Goal: Task Accomplishment & Management: Manage account settings

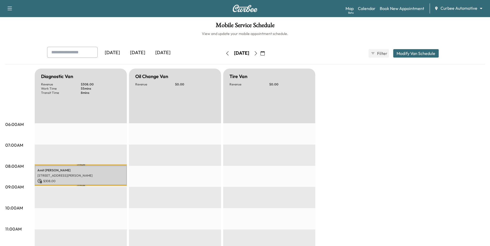
click at [139, 52] on div "[DATE]" at bounding box center [137, 53] width 25 height 12
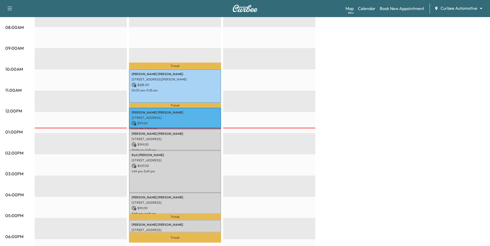
scroll to position [143, 0]
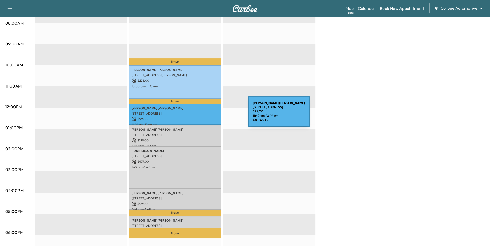
click at [209, 115] on p "[STREET_ADDRESS]" at bounding box center [175, 114] width 87 height 4
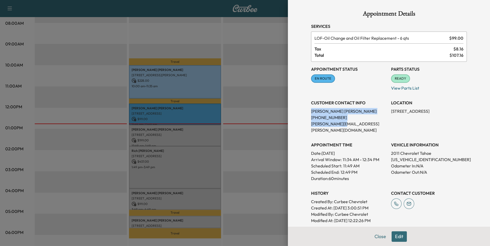
drag, startPoint x: 310, startPoint y: 110, endPoint x: 342, endPoint y: 127, distance: 36.6
click at [342, 127] on div "Appointment Details Services LOF - Oil Change and Oil Filter Replacement - 6 qt…" at bounding box center [389, 138] width 168 height 276
click at [275, 149] on div at bounding box center [245, 123] width 490 height 246
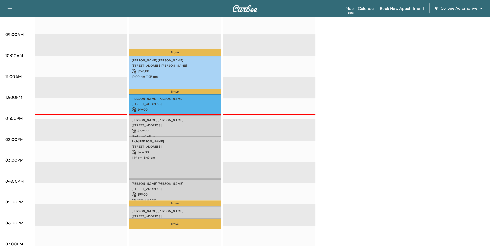
scroll to position [153, 0]
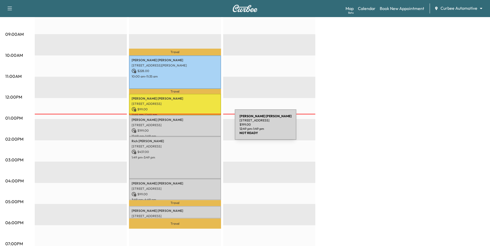
click at [195, 128] on p "$ 199.00" at bounding box center [175, 130] width 87 height 5
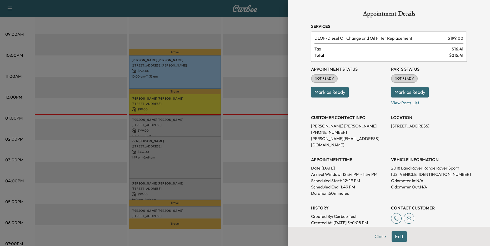
click at [242, 140] on div at bounding box center [245, 123] width 490 height 246
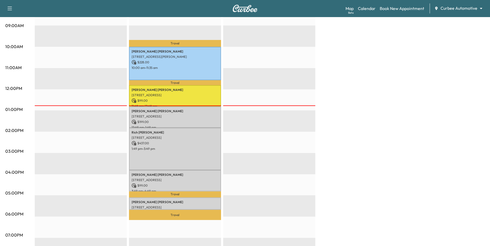
scroll to position [161, 0]
drag, startPoint x: 163, startPoint y: 44, endPoint x: 182, endPoint y: 44, distance: 18.9
click at [181, 44] on p "Travel" at bounding box center [175, 43] width 92 height 7
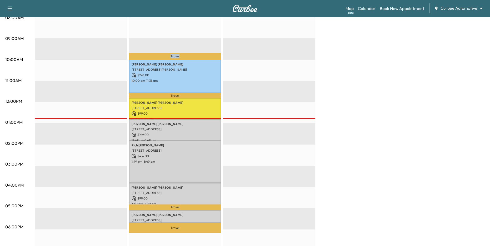
scroll to position [144, 0]
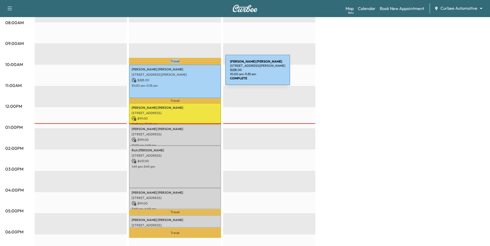
drag, startPoint x: 131, startPoint y: 75, endPoint x: 187, endPoint y: 73, distance: 55.8
click at [187, 73] on div "[PERSON_NAME] [STREET_ADDRESS][PERSON_NAME] $ 228.00 10:00 am - 11:35 am" at bounding box center [175, 82] width 92 height 34
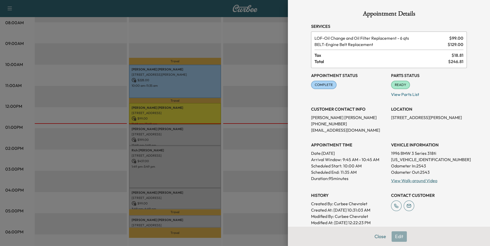
click at [231, 95] on div at bounding box center [245, 123] width 490 height 246
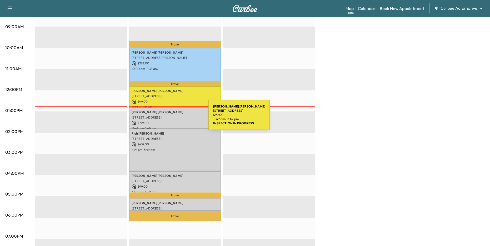
scroll to position [165, 0]
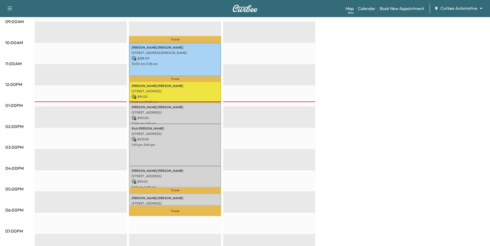
click at [268, 148] on div "EST Start" at bounding box center [269, 128] width 92 height 340
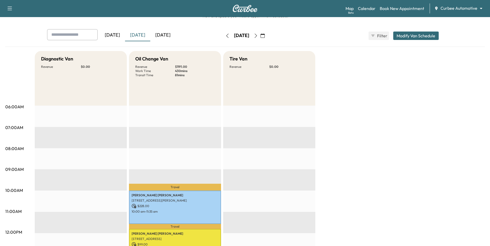
scroll to position [16, 0]
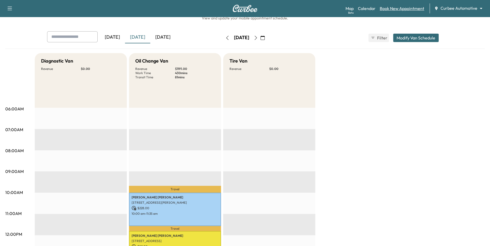
click at [397, 9] on link "Book New Appointment" at bounding box center [402, 8] width 44 height 6
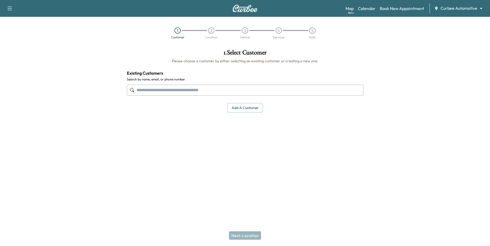
click at [211, 90] on input "text" at bounding box center [245, 90] width 236 height 11
click at [215, 90] on input "text" at bounding box center [245, 90] width 236 height 11
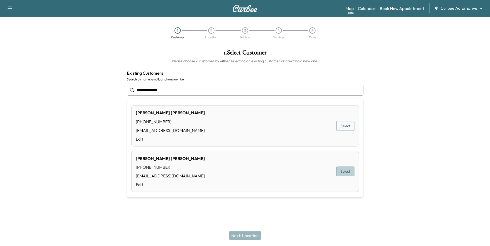
click at [347, 168] on button "Select" at bounding box center [345, 172] width 18 height 10
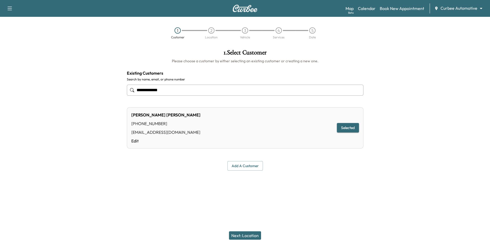
type input "**********"
click at [253, 236] on button "Next: Location" at bounding box center [245, 235] width 32 height 8
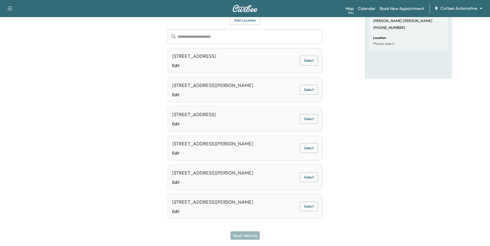
scroll to position [63, 0]
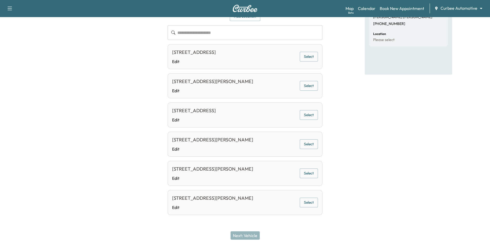
click at [312, 143] on button "Select" at bounding box center [309, 144] width 18 height 10
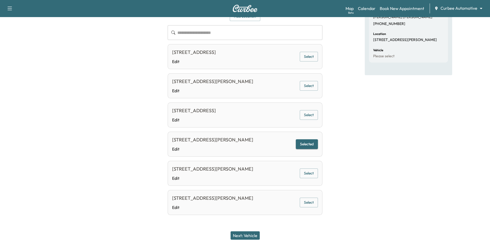
click at [253, 235] on button "Next: Vehicle" at bounding box center [244, 235] width 29 height 8
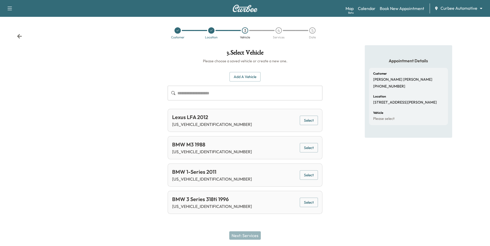
click at [309, 178] on button "Select" at bounding box center [309, 175] width 18 height 10
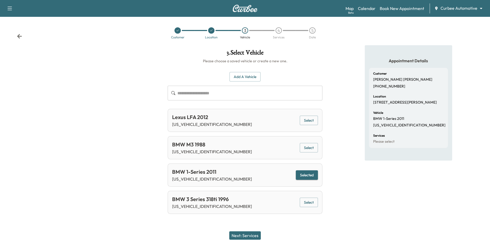
click at [249, 236] on button "Next: Services" at bounding box center [245, 235] width 32 height 8
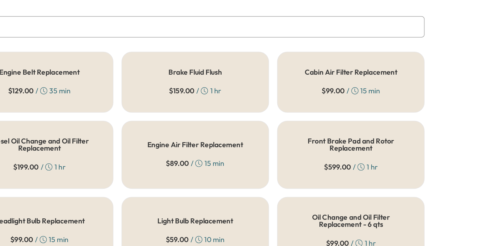
scroll to position [28, 0]
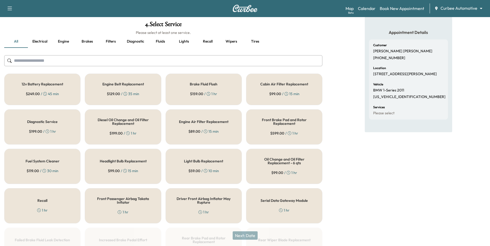
click at [159, 41] on button "Fluids" at bounding box center [160, 41] width 24 height 13
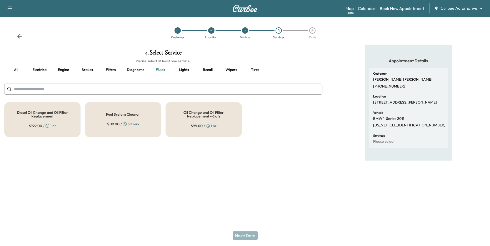
click at [201, 114] on h5 "Oil Change and Oil Filter Replacement - 6 qts" at bounding box center [203, 114] width 59 height 7
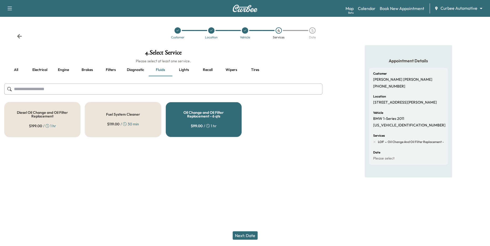
click at [58, 65] on button "Engine" at bounding box center [64, 70] width 24 height 13
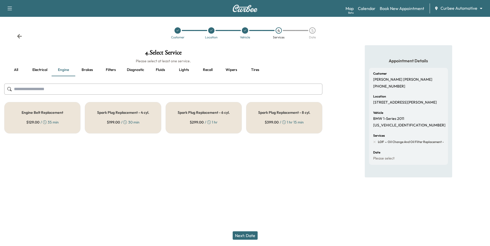
click at [53, 114] on h5 "Engine Belt Replacement" at bounding box center [43, 113] width 42 height 4
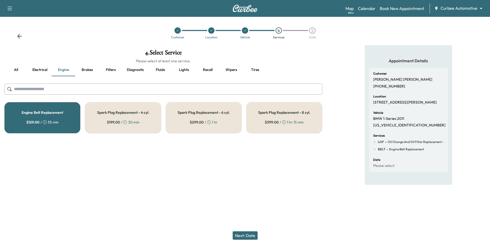
click at [248, 238] on button "Next: Date" at bounding box center [245, 235] width 25 height 8
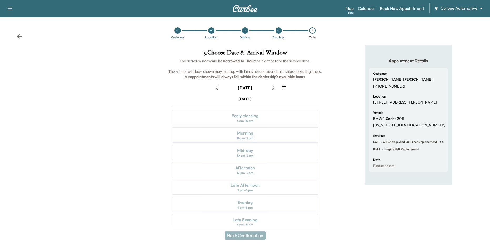
click at [273, 88] on icon "button" at bounding box center [273, 88] width 2 height 4
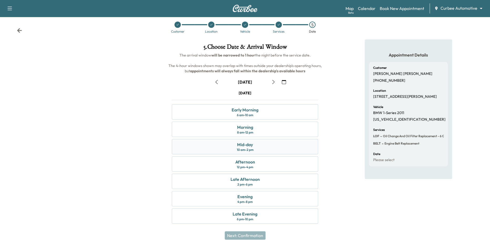
click at [260, 146] on div "Mid-day 10 am - 2 pm" at bounding box center [245, 146] width 147 height 15
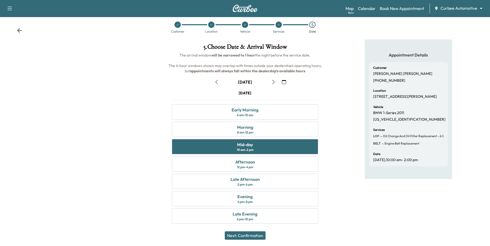
click at [249, 235] on button "Next: Confirmation" at bounding box center [245, 235] width 41 height 8
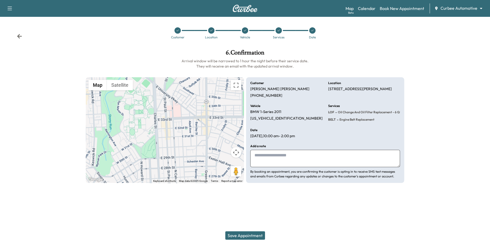
click at [273, 160] on textarea at bounding box center [325, 158] width 150 height 17
type textarea "**********"
click at [251, 236] on button "Save Appointment" at bounding box center [245, 235] width 40 height 8
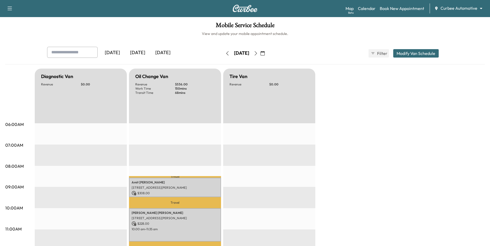
click at [137, 52] on div "[DATE]" at bounding box center [137, 53] width 25 height 12
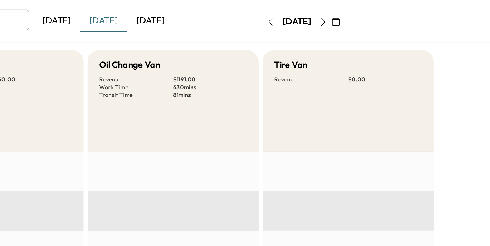
drag, startPoint x: 168, startPoint y: 83, endPoint x: 189, endPoint y: 94, distance: 23.6
click at [189, 94] on div "Revenue $ 1191.00 Work Time 430 mins Transit Time 81 mins" at bounding box center [174, 88] width 79 height 13
click at [193, 97] on div "Oil Change Van Revenue $ 1191.00 Work Time 430 mins Transit Time 81 mins" at bounding box center [175, 96] width 92 height 55
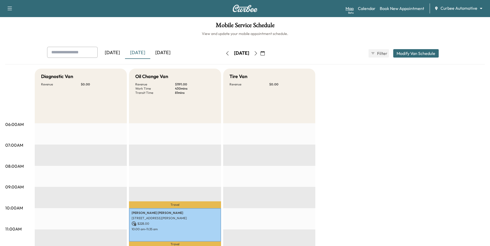
click at [349, 9] on link "Map Beta" at bounding box center [349, 8] width 8 height 6
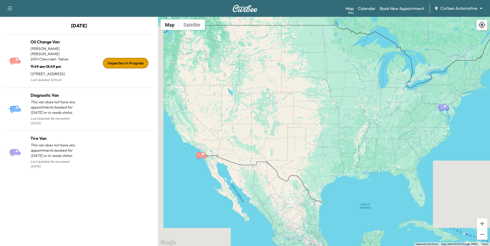
click at [201, 156] on icon "Oil Change Van" at bounding box center [201, 155] width 11 height 6
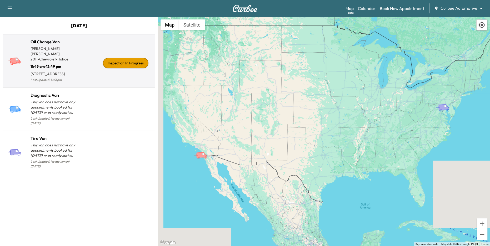
click at [91, 67] on div "Inspection In Progress" at bounding box center [116, 63] width 74 height 41
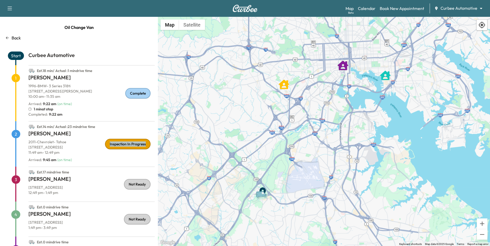
drag, startPoint x: 108, startPoint y: 144, endPoint x: 152, endPoint y: 144, distance: 43.1
click at [152, 144] on div "Inspection In Progress" at bounding box center [130, 144] width 50 height 11
click at [128, 163] on div "[PERSON_NAME] 2011 - Chevrolet - Tahoe [STREET_ADDRESS] 11:49 am - 12:49 pm Arr…" at bounding box center [91, 148] width 126 height 37
click at [372, 8] on link "Calendar" at bounding box center [367, 8] width 18 height 6
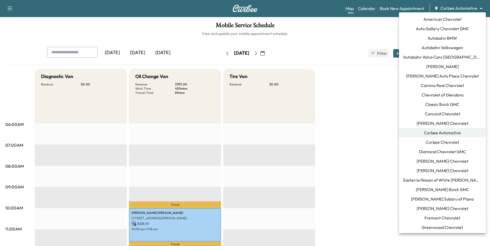
click at [456, 7] on body "Support Log Out Map Beta Calendar Book New Appointment Curbee Automotive ******…" at bounding box center [245, 123] width 490 height 246
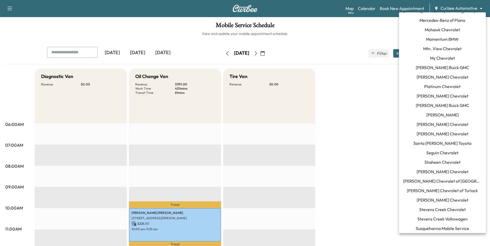
scroll to position [408, 0]
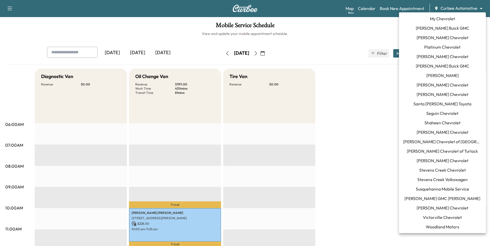
click at [438, 207] on span "[PERSON_NAME] Chevrolet" at bounding box center [442, 208] width 52 height 6
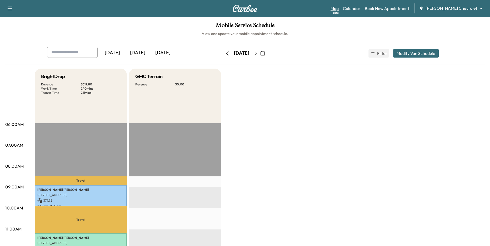
click at [339, 10] on link "Map Beta" at bounding box center [334, 8] width 8 height 6
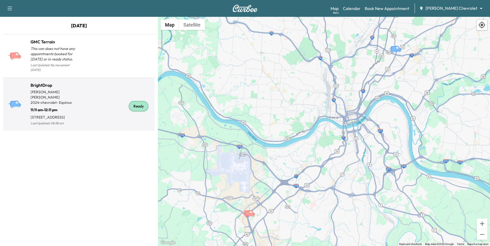
click at [115, 93] on div "Ready" at bounding box center [116, 106] width 74 height 41
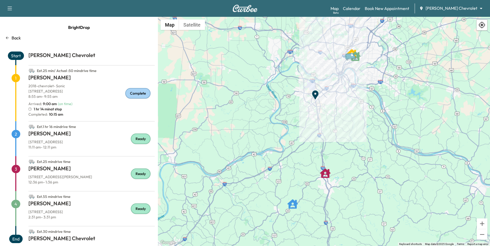
click at [9, 37] on icon at bounding box center [7, 38] width 4 height 4
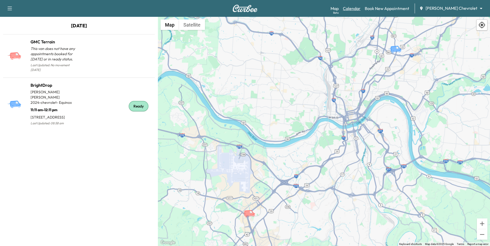
click at [360, 9] on link "Calendar" at bounding box center [352, 8] width 18 height 6
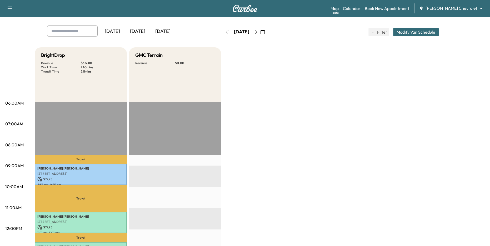
scroll to position [17, 0]
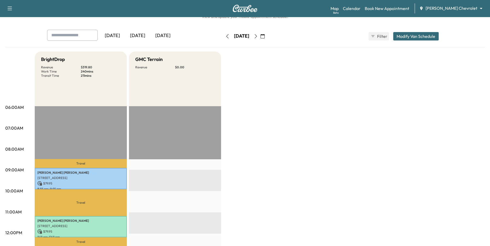
click at [465, 9] on body "Support Log Out Map Beta Calendar Book New Appointment [PERSON_NAME] Chevrolet …" at bounding box center [245, 106] width 490 height 246
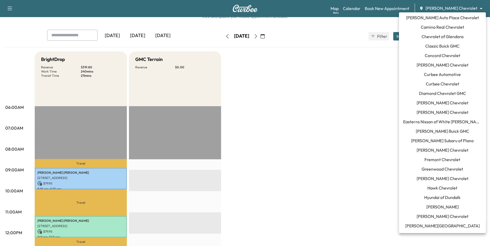
scroll to position [24, 0]
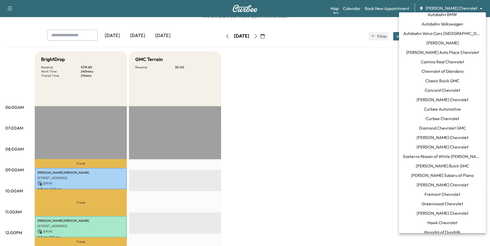
click at [453, 112] on span "Curbee Automotive" at bounding box center [442, 109] width 37 height 6
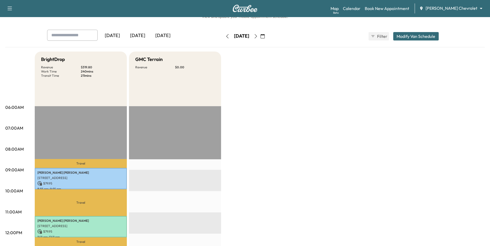
scroll to position [0, 0]
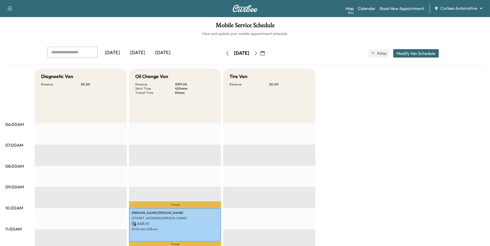
click at [416, 54] on button "Modify Van Schedule" at bounding box center [416, 53] width 46 height 8
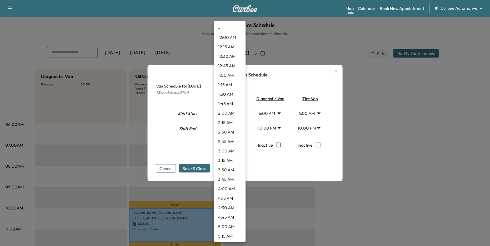
scroll to position [133, 0]
click at [239, 112] on body "Support Log Out Map Beta Calendar Book New Appointment Curbee Automotive ******…" at bounding box center [245, 123] width 490 height 246
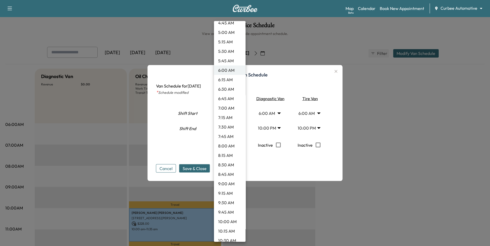
click at [230, 155] on li "8:15 AM" at bounding box center [230, 155] width 32 height 9
type input "****"
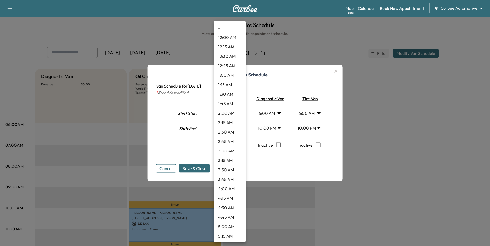
click at [240, 128] on body "Support Log Out Map Beta Calendar Book New Appointment Curbee Automotive ******…" at bounding box center [245, 123] width 490 height 246
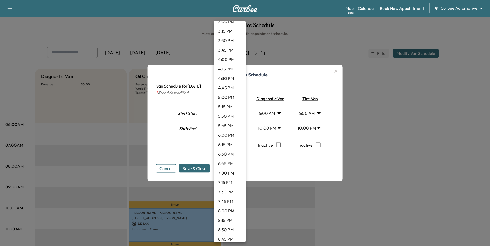
scroll to position [578, 0]
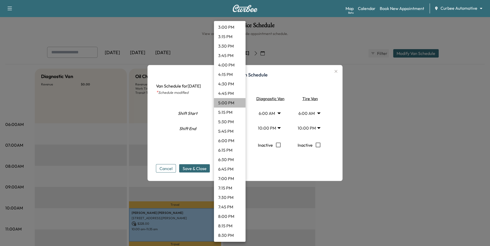
click at [228, 103] on li "5:00 PM" at bounding box center [230, 102] width 32 height 9
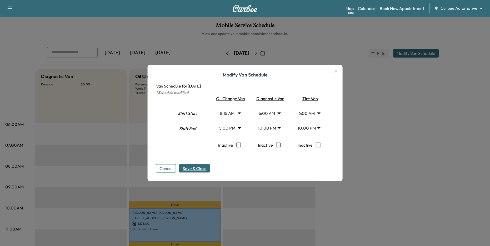
click at [199, 169] on span "Save & Close" at bounding box center [195, 168] width 24 height 6
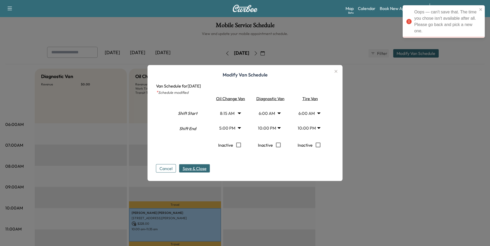
click at [230, 128] on body "Oops — can't save that. The time you chose isn't available after all. Please go…" at bounding box center [245, 123] width 490 height 246
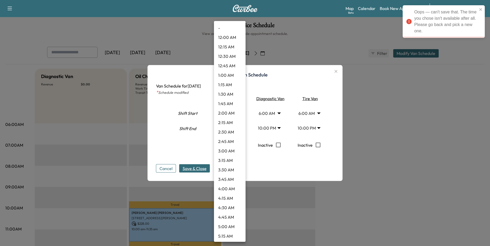
scroll to position [549, 0]
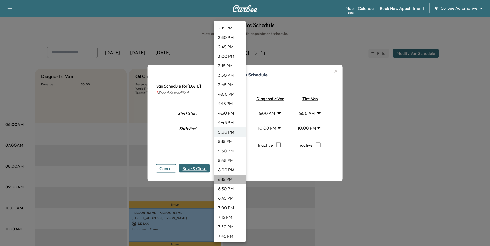
click at [228, 180] on li "6:15 PM" at bounding box center [230, 179] width 32 height 9
type input "*****"
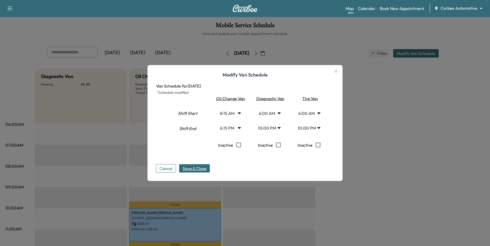
click at [335, 71] on icon "button" at bounding box center [335, 71] width 3 height 3
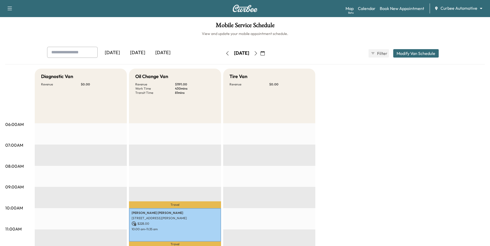
click at [257, 54] on icon "button" at bounding box center [256, 53] width 2 height 4
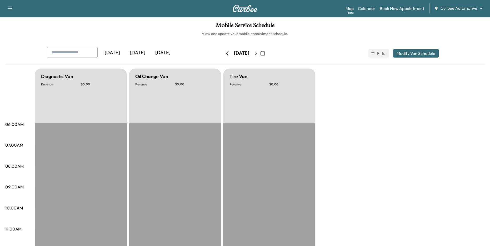
click at [258, 52] on icon "button" at bounding box center [256, 53] width 4 height 4
click at [258, 53] on icon "button" at bounding box center [256, 53] width 4 height 4
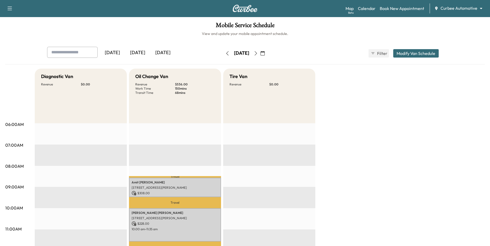
click at [421, 52] on button "Modify Van Schedule" at bounding box center [416, 53] width 46 height 8
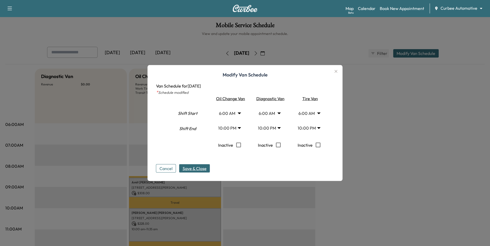
click at [315, 111] on body "Support Log Out Map Beta Calendar Book New Appointment Curbee Automotive ******…" at bounding box center [245, 123] width 490 height 246
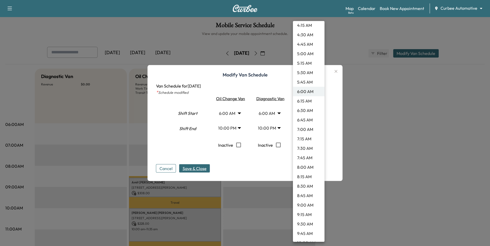
scroll to position [185, 0]
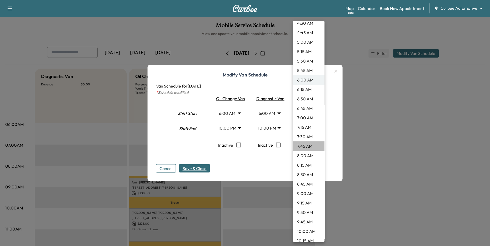
click at [308, 142] on li "7:45 AM" at bounding box center [309, 146] width 32 height 9
type input "****"
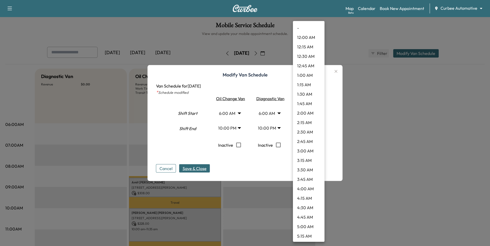
click at [307, 122] on body "Support Log Out Map Beta Calendar Book New Appointment Curbee Automotive ******…" at bounding box center [245, 123] width 490 height 246
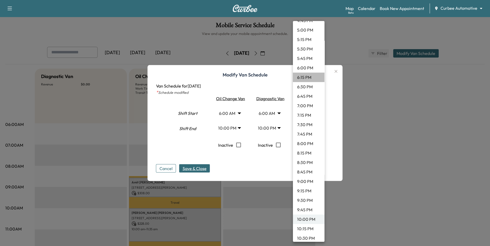
click at [307, 79] on li "6:15 PM" at bounding box center [309, 77] width 32 height 9
type input "*****"
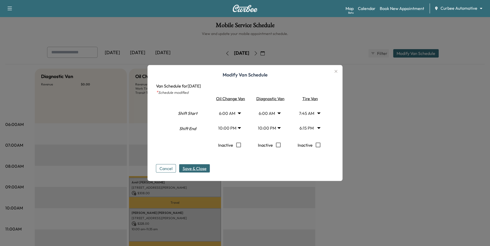
click at [193, 166] on span "Save & Close" at bounding box center [195, 168] width 24 height 6
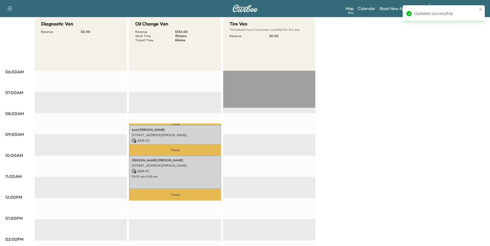
scroll to position [23, 0]
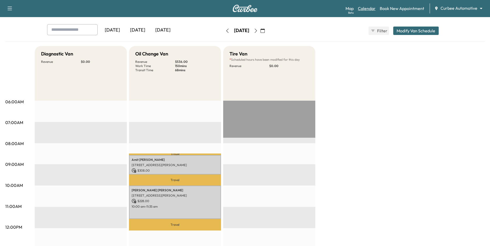
click at [366, 8] on link "Calendar" at bounding box center [367, 8] width 18 height 6
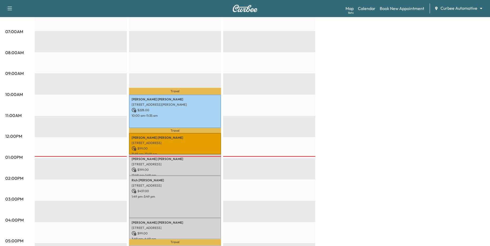
scroll to position [158, 0]
